Goal: Navigation & Orientation: Understand site structure

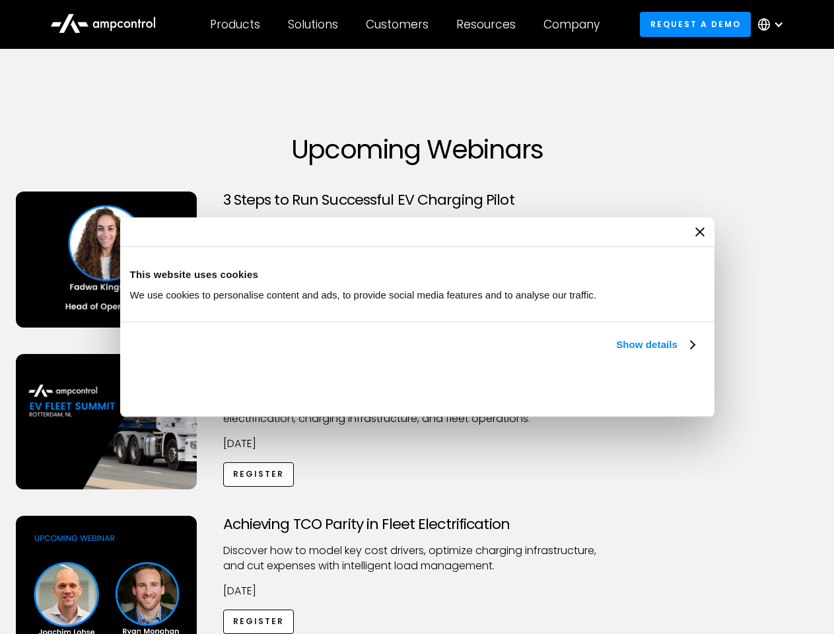
click at [616, 353] on link "Show details" at bounding box center [655, 345] width 78 height 16
click at [0, 0] on div "Necessary cookies help make a website usable by enabling basic functions like p…" at bounding box center [0, 0] width 0 height 0
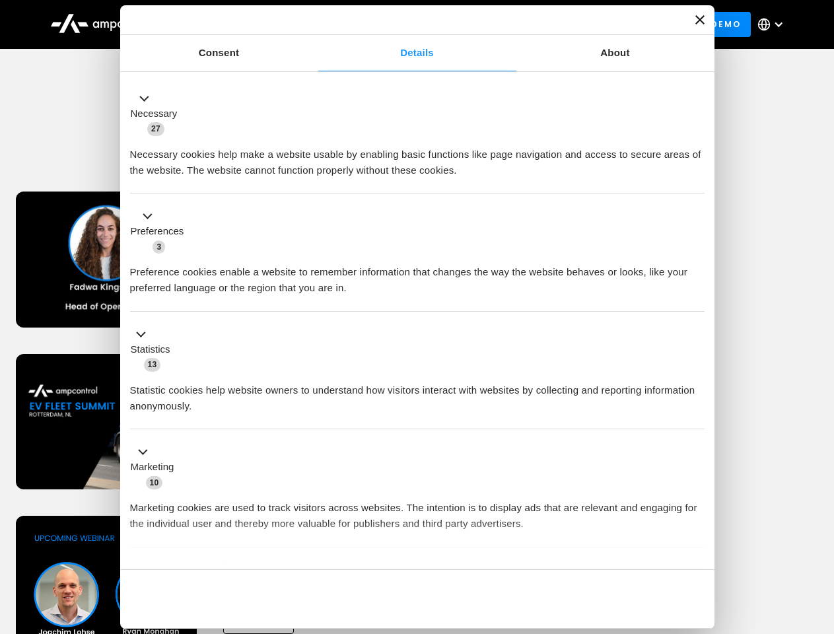
click at [819, 532] on div "Achieving TCO Parity in Fleet Electrification Discover how to model key cost dr…" at bounding box center [417, 619] width 829 height 207
click at [406, 24] on div "Customers" at bounding box center [397, 24] width 63 height 15
click at [234, 24] on div "Products" at bounding box center [235, 24] width 50 height 15
click at [314, 24] on div "Solutions" at bounding box center [313, 24] width 50 height 15
click at [399, 24] on div "Customers" at bounding box center [397, 24] width 63 height 15
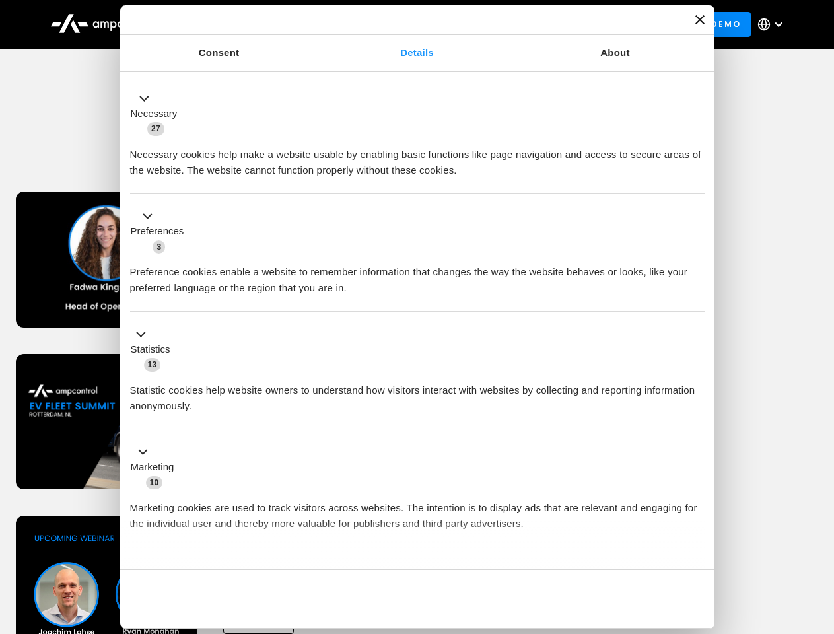
click at [489, 24] on div "Resources" at bounding box center [485, 24] width 59 height 15
click at [576, 24] on div "Company" at bounding box center [571, 24] width 56 height 15
click at [774, 24] on div at bounding box center [778, 24] width 11 height 11
